Goal: Find specific page/section: Find specific page/section

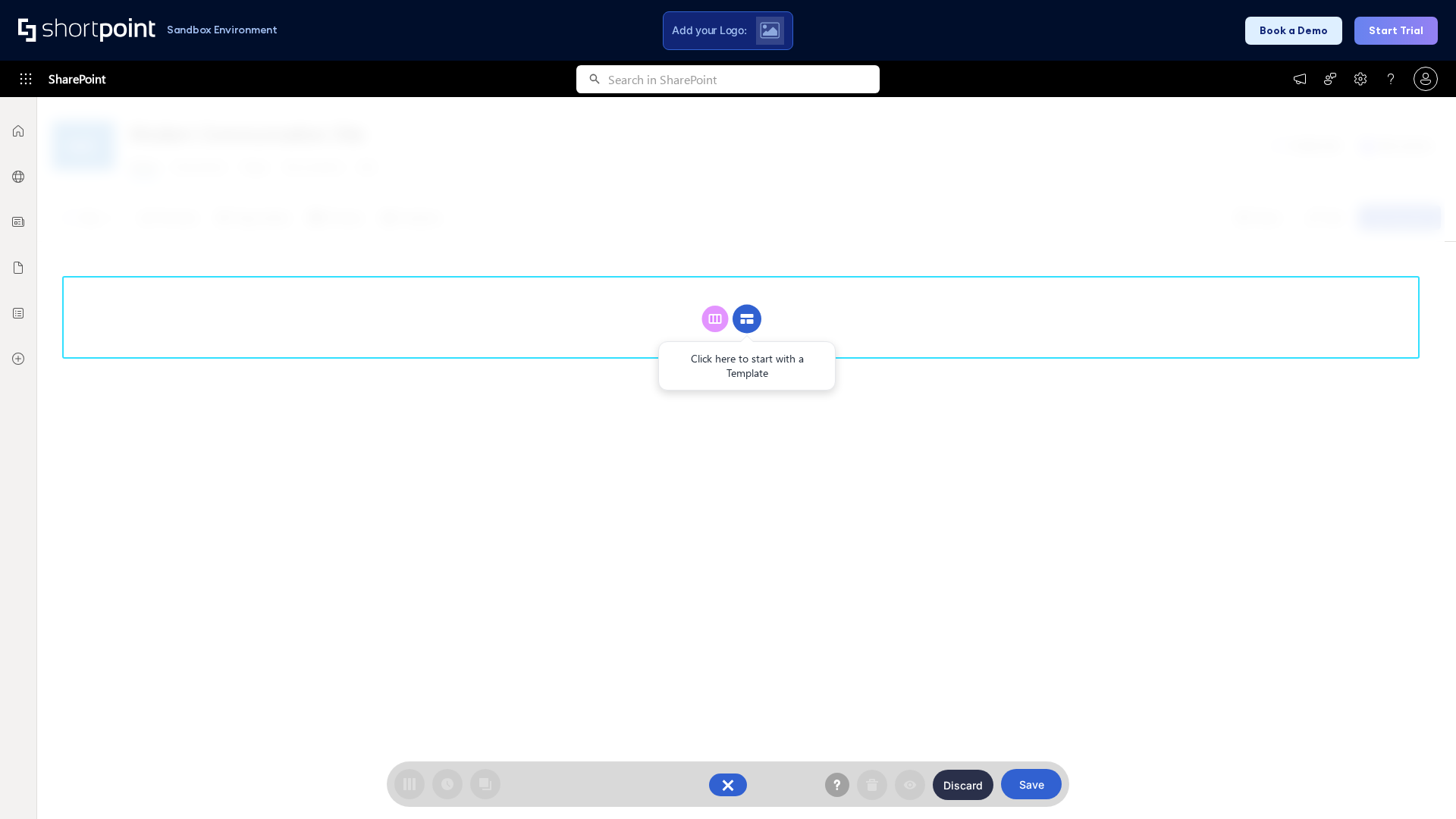
click at [747, 318] on circle at bounding box center [747, 318] width 28 height 28
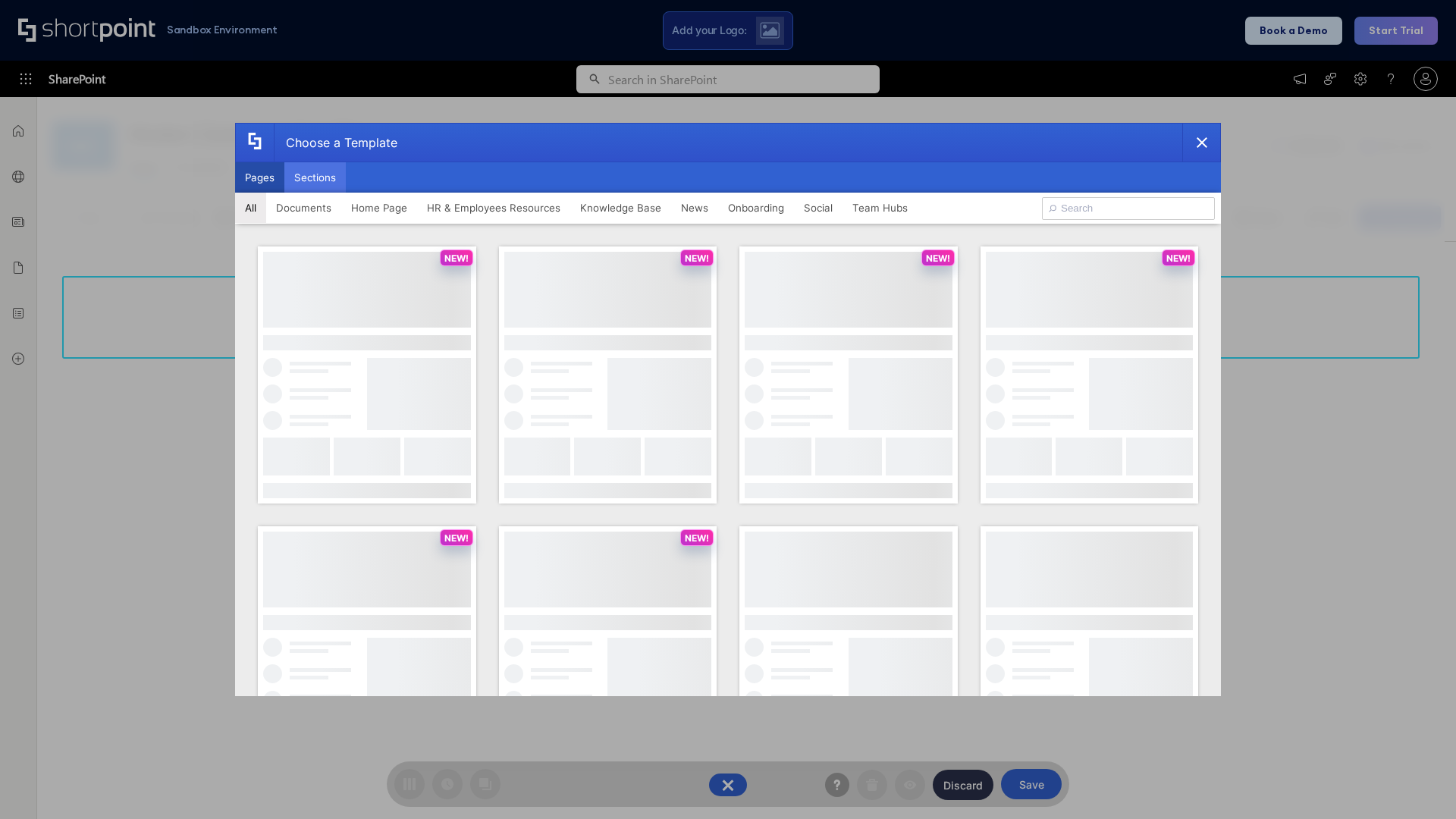
click at [314, 178] on button "Sections" at bounding box center [314, 177] width 62 height 30
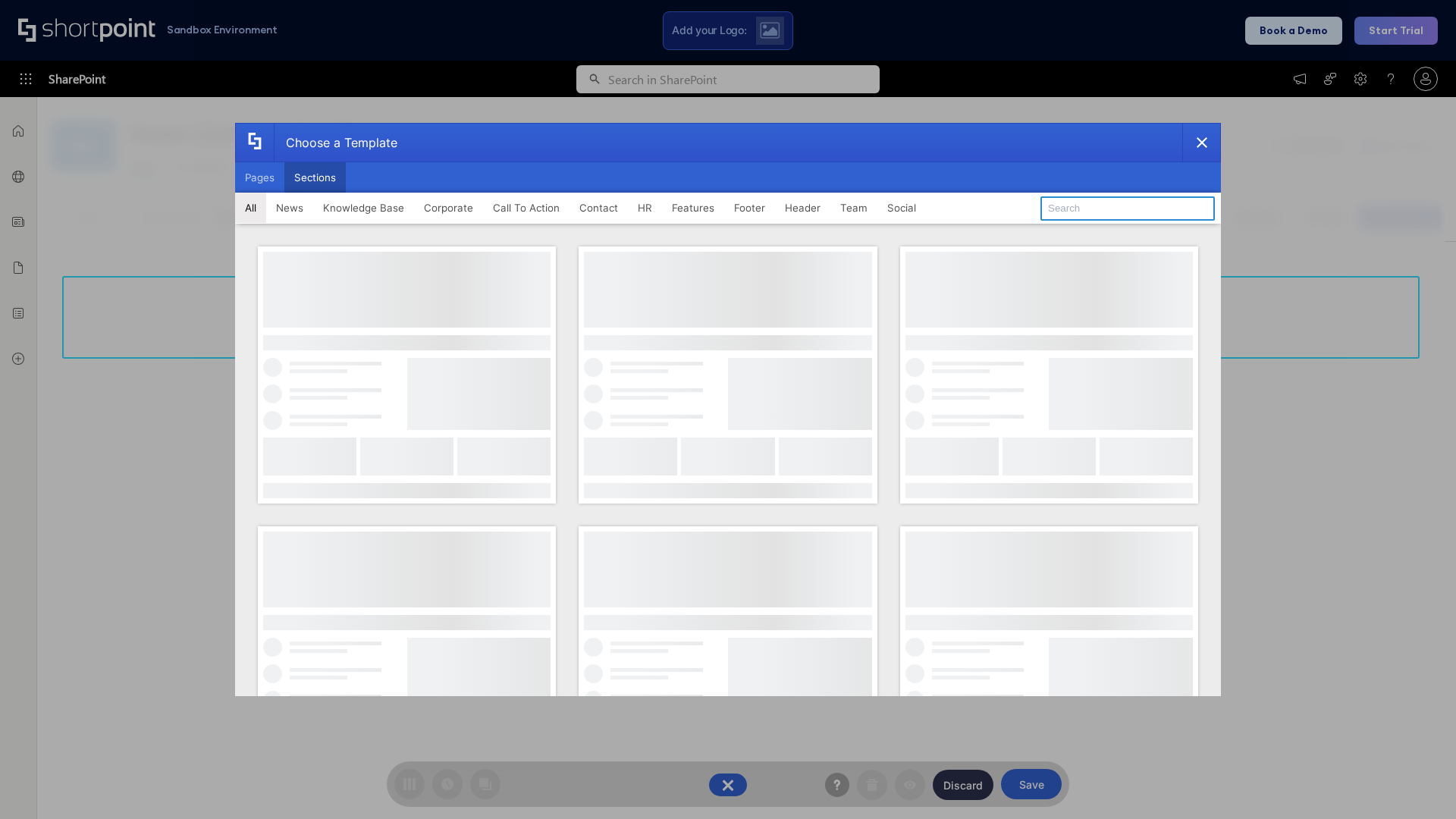
type input "FAQ 3"
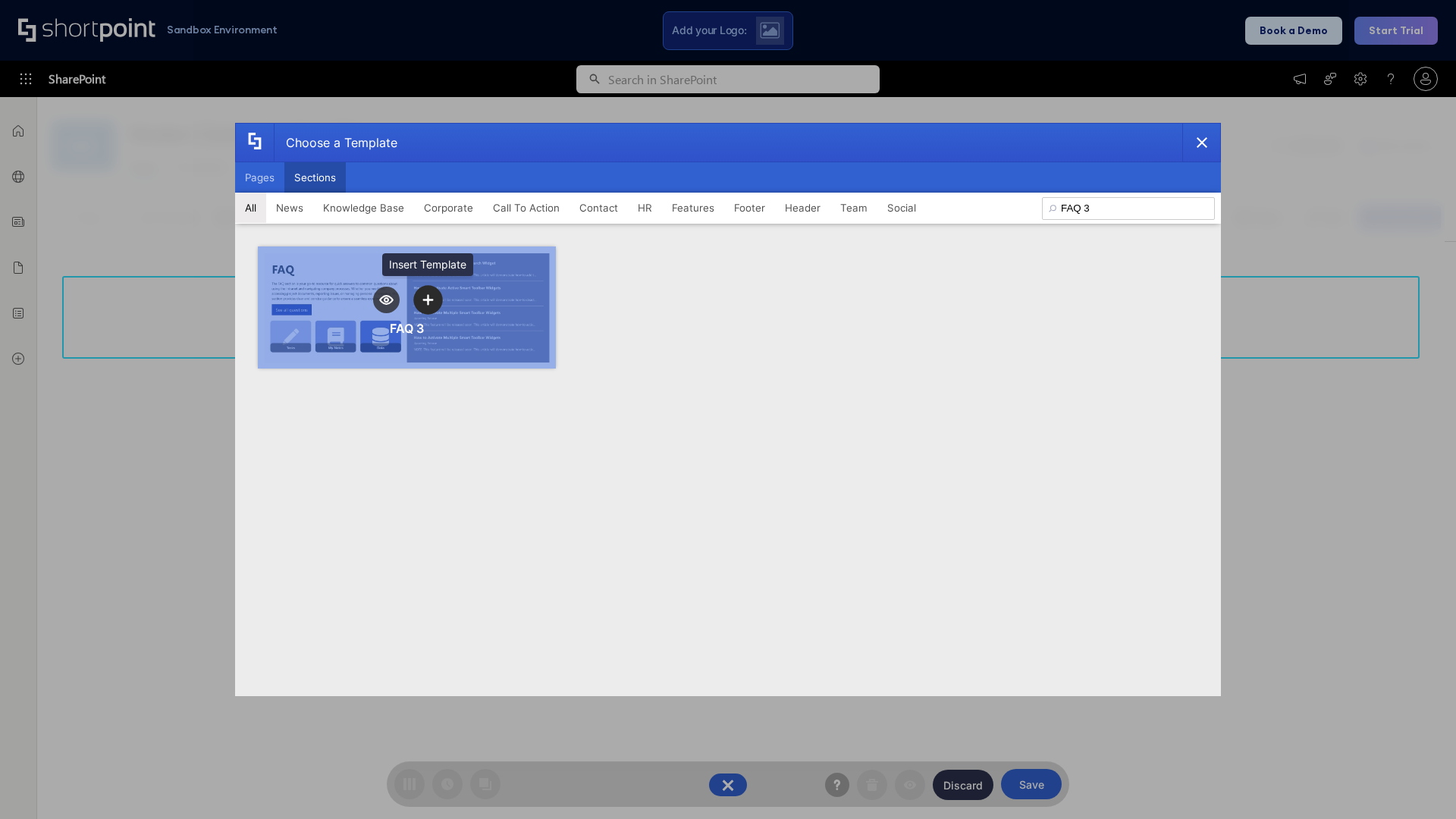
click at [427, 300] on icon "template selector" at bounding box center [427, 299] width 11 height 11
